Goal: Transaction & Acquisition: Purchase product/service

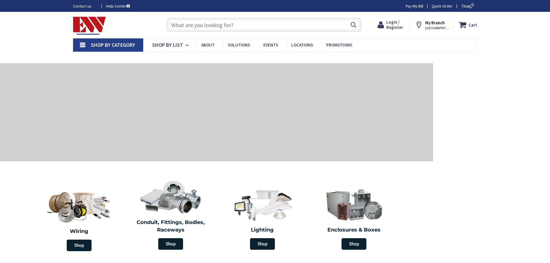
type input "[GEOGRAPHIC_DATA], [GEOGRAPHIC_DATA]"
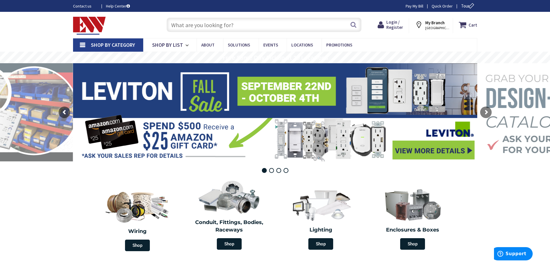
click at [176, 25] on input "text" at bounding box center [263, 25] width 195 height 14
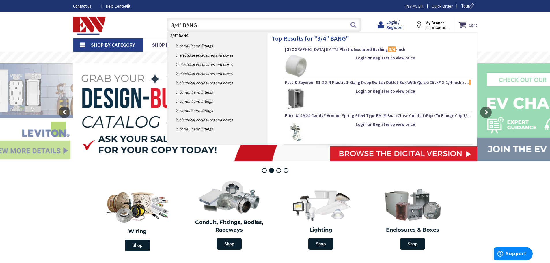
type input "3/4" BANG"
click at [390, 26] on span "Login / Register" at bounding box center [394, 24] width 17 height 11
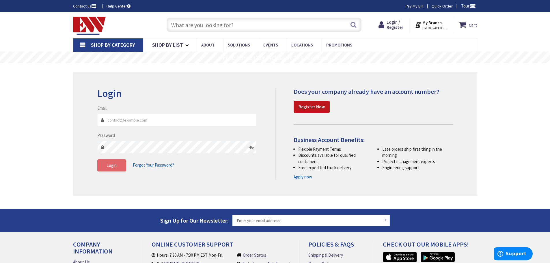
type input "[PERSON_NAME][EMAIL_ADDRESS][DOMAIN_NAME]"
click at [109, 170] on button "Login" at bounding box center [111, 165] width 29 height 12
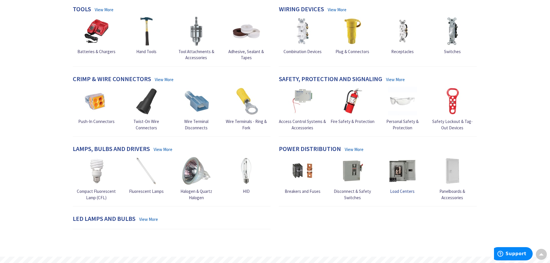
scroll to position [316, 0]
drag, startPoint x: 411, startPoint y: 173, endPoint x: 516, endPoint y: 160, distance: 105.6
click at [516, 160] on div "Skip to Content Toggle Nav Search 4 4 4 items Cart My Cart" at bounding box center [275, 86] width 550 height 779
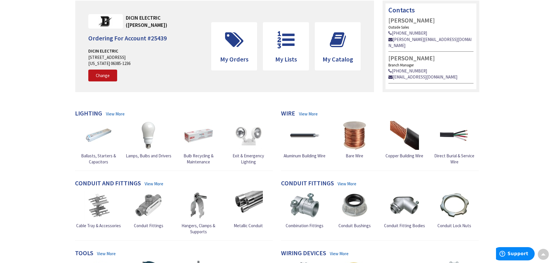
scroll to position [0, 0]
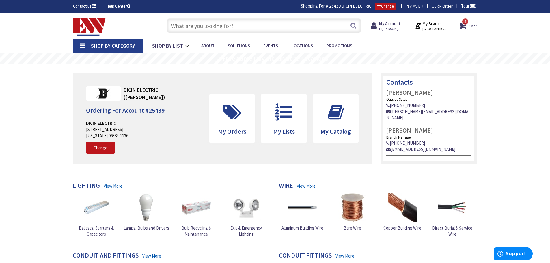
click at [180, 27] on input "text" at bounding box center [263, 25] width 195 height 14
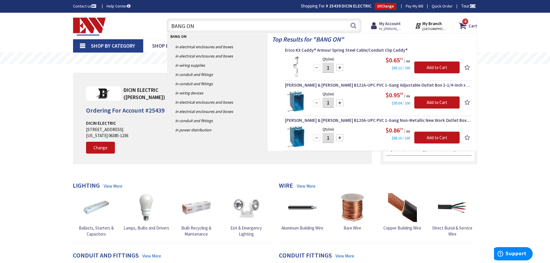
click at [171, 27] on input "BANG ON" at bounding box center [263, 25] width 195 height 14
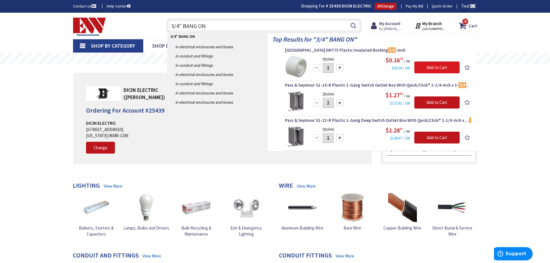
type input "3/4" BANG ON"
click at [427, 66] on input "Add to Cart" at bounding box center [436, 67] width 45 height 12
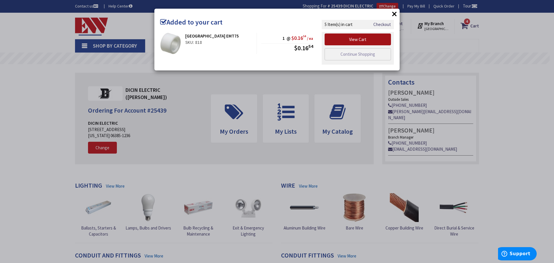
click at [371, 37] on link "View Cart" at bounding box center [358, 39] width 66 height 12
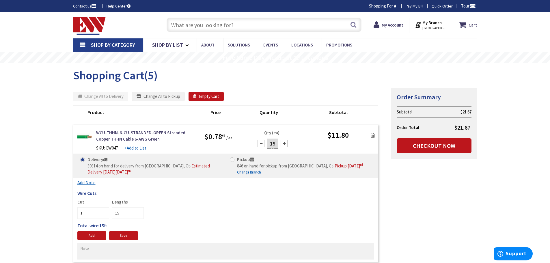
click at [372, 136] on icon at bounding box center [372, 135] width 5 height 6
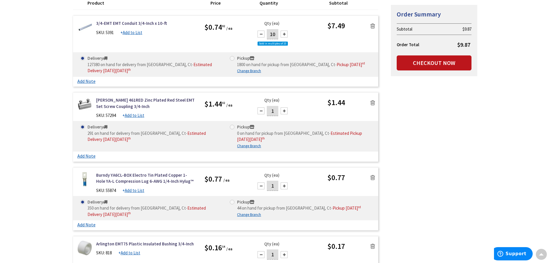
scroll to position [115, 0]
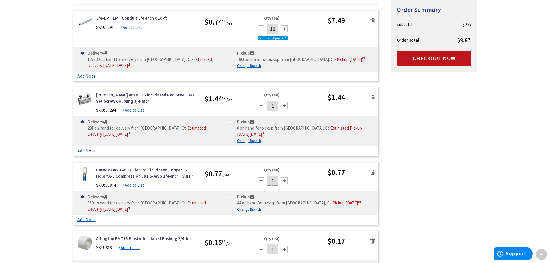
click at [372, 97] on icon at bounding box center [372, 98] width 5 height 6
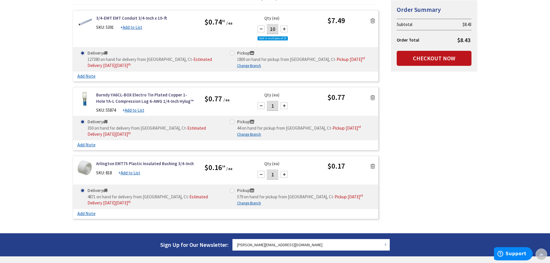
click at [371, 99] on icon at bounding box center [372, 98] width 5 height 6
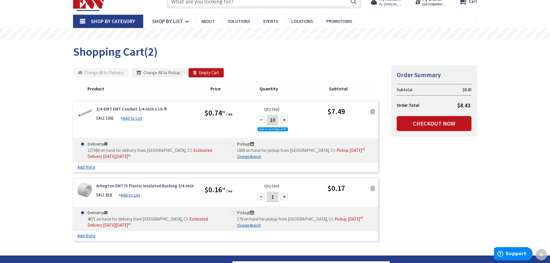
scroll to position [0, 0]
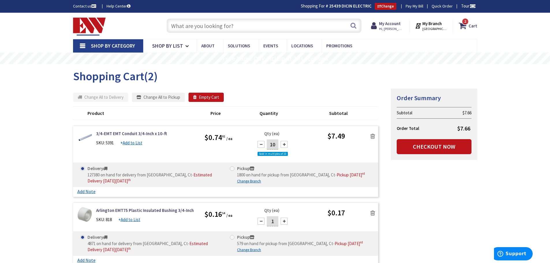
click at [181, 27] on input "text" at bounding box center [263, 25] width 195 height 14
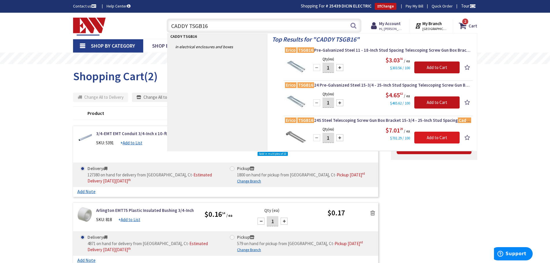
type input "CADDY TSGB16"
click at [420, 138] on input "Add to Cart" at bounding box center [436, 138] width 45 height 12
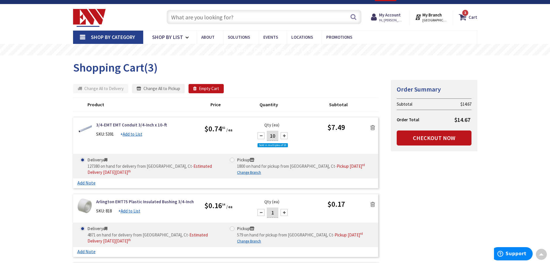
scroll to position [7, 0]
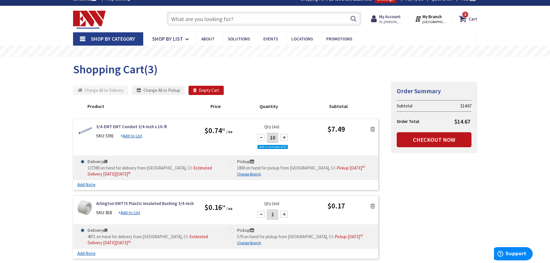
click at [188, 21] on input "text" at bounding box center [263, 19] width 195 height 14
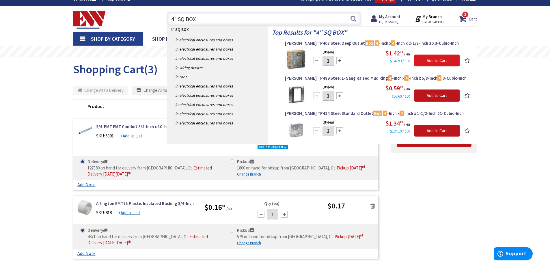
type input "4" SQ BOX"
click at [428, 59] on input "Add to Cart" at bounding box center [436, 61] width 45 height 12
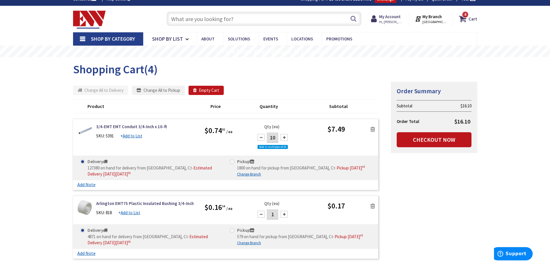
click at [175, 18] on input "text" at bounding box center [263, 19] width 195 height 14
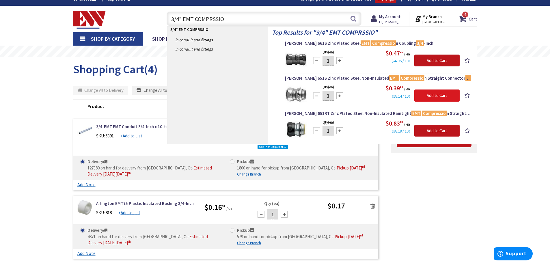
type input "3/4" EMT COMPRSSIO"
click at [436, 95] on input "Add to Cart" at bounding box center [436, 95] width 45 height 12
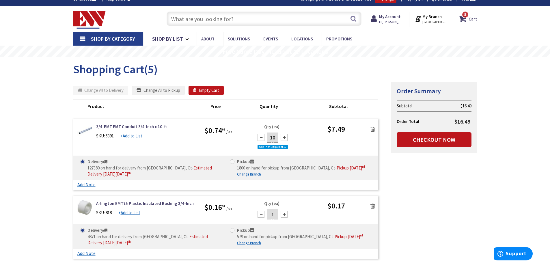
click at [183, 20] on input "text" at bounding box center [263, 19] width 195 height 14
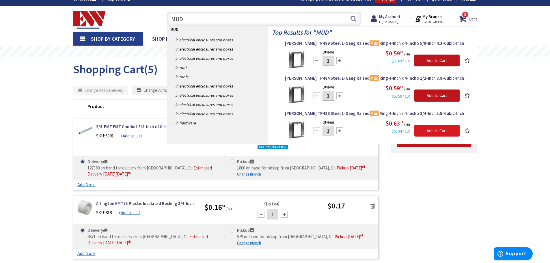
type input "MUD"
click at [439, 132] on input "Add to Cart" at bounding box center [436, 131] width 45 height 12
